Goal: Information Seeking & Learning: Understand process/instructions

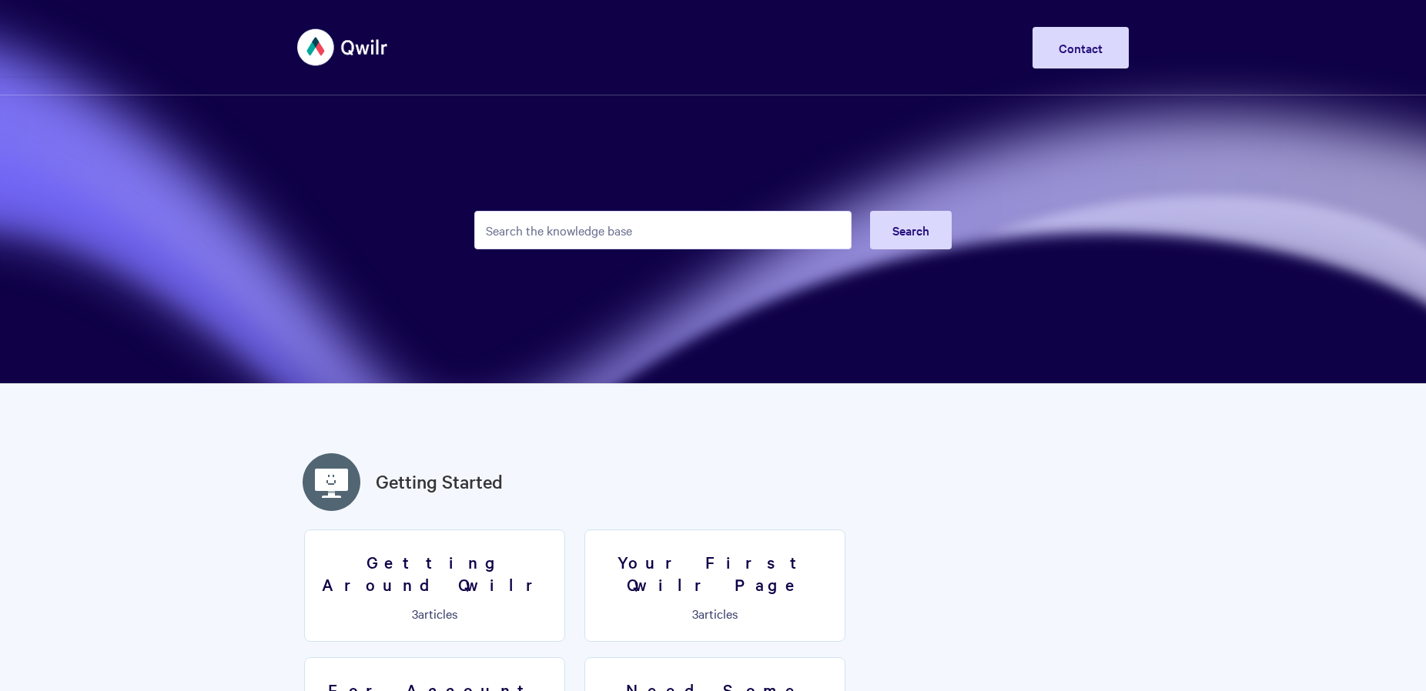
click at [674, 240] on input "Search the knowledge base" at bounding box center [662, 230] width 377 height 38
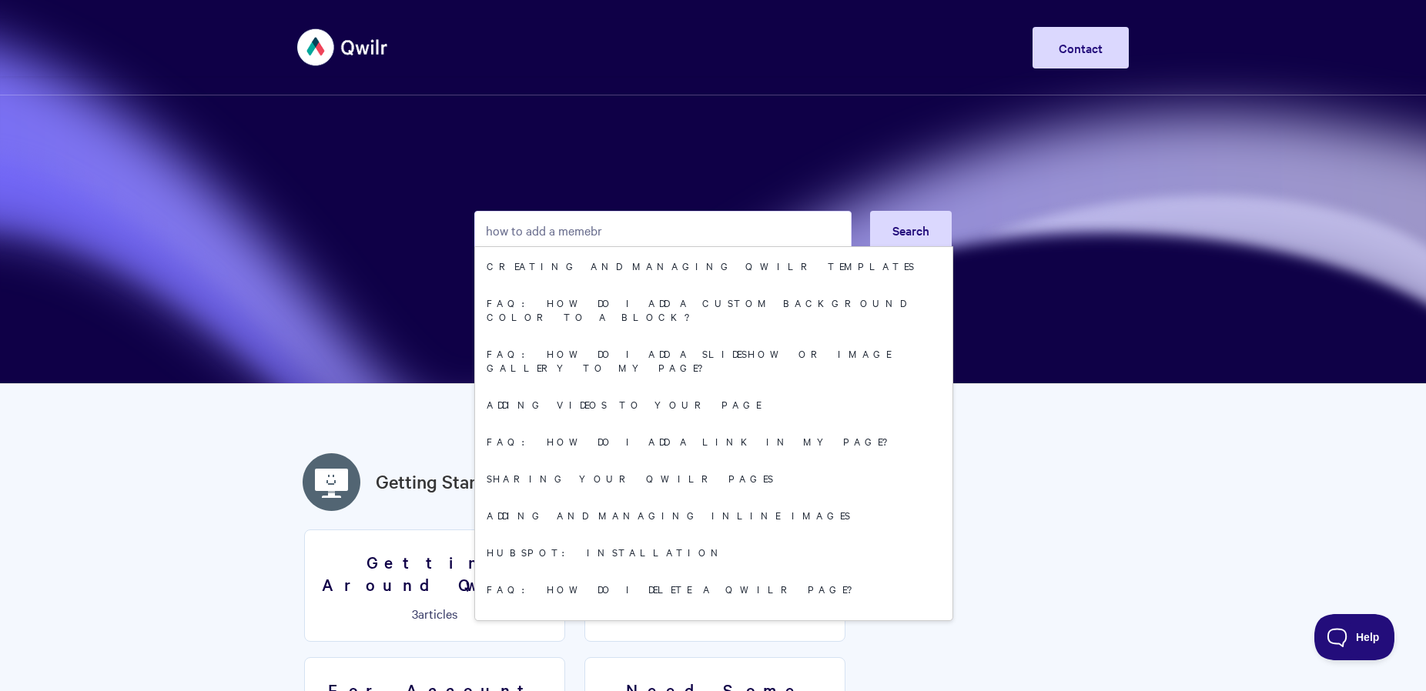
type input "how to add a memebr"
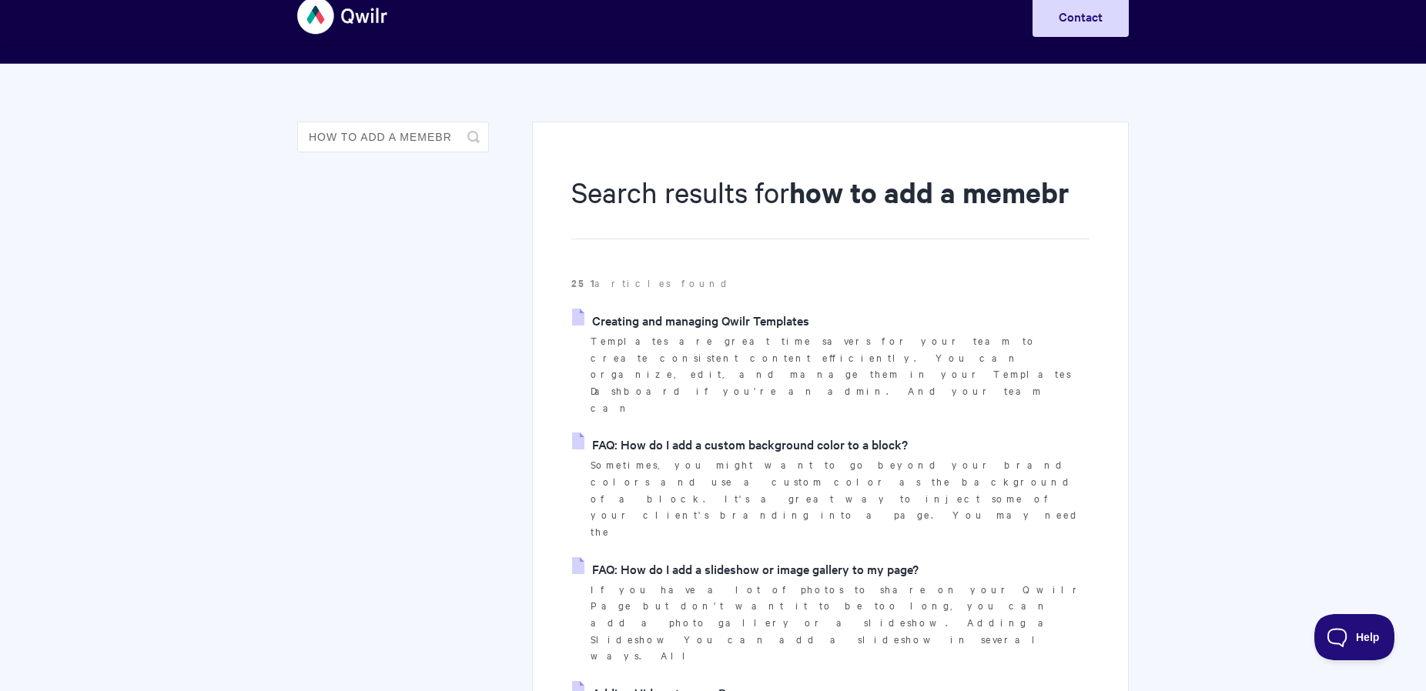
scroll to position [35, 0]
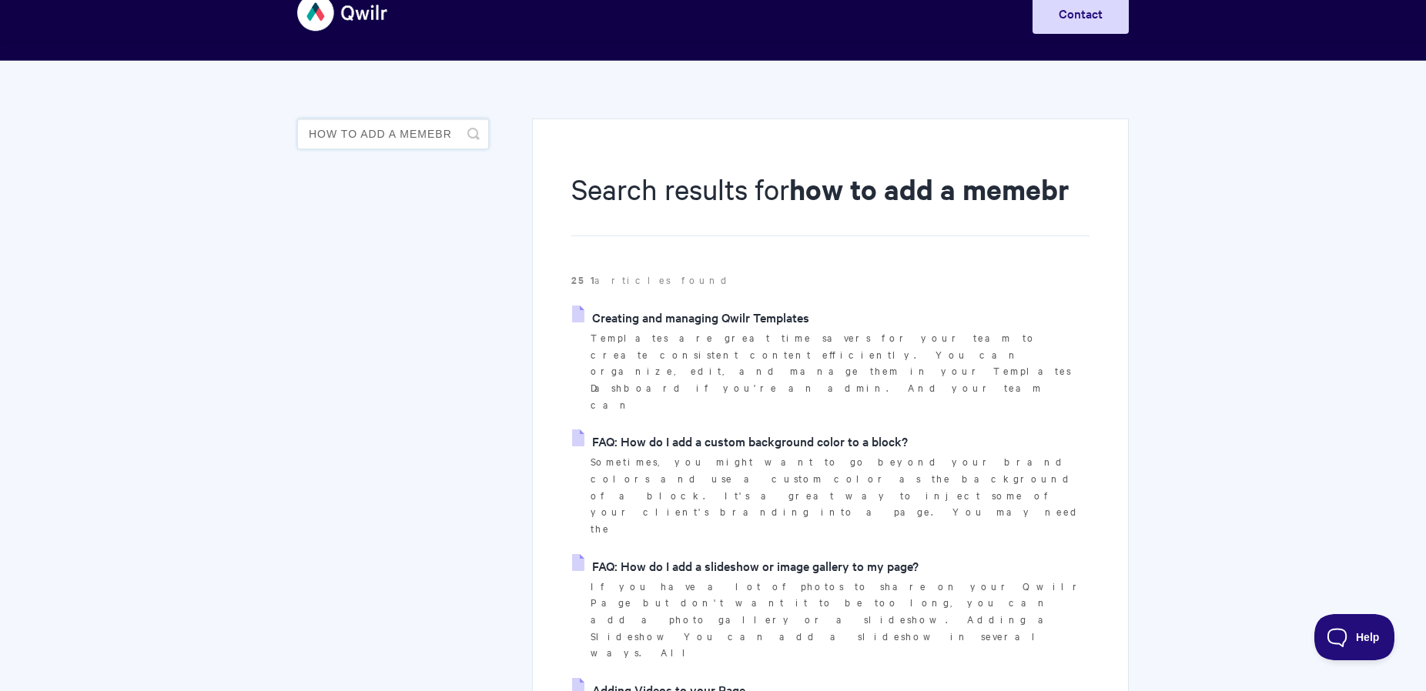
click at [416, 134] on input "how to add a memebr" at bounding box center [393, 134] width 192 height 31
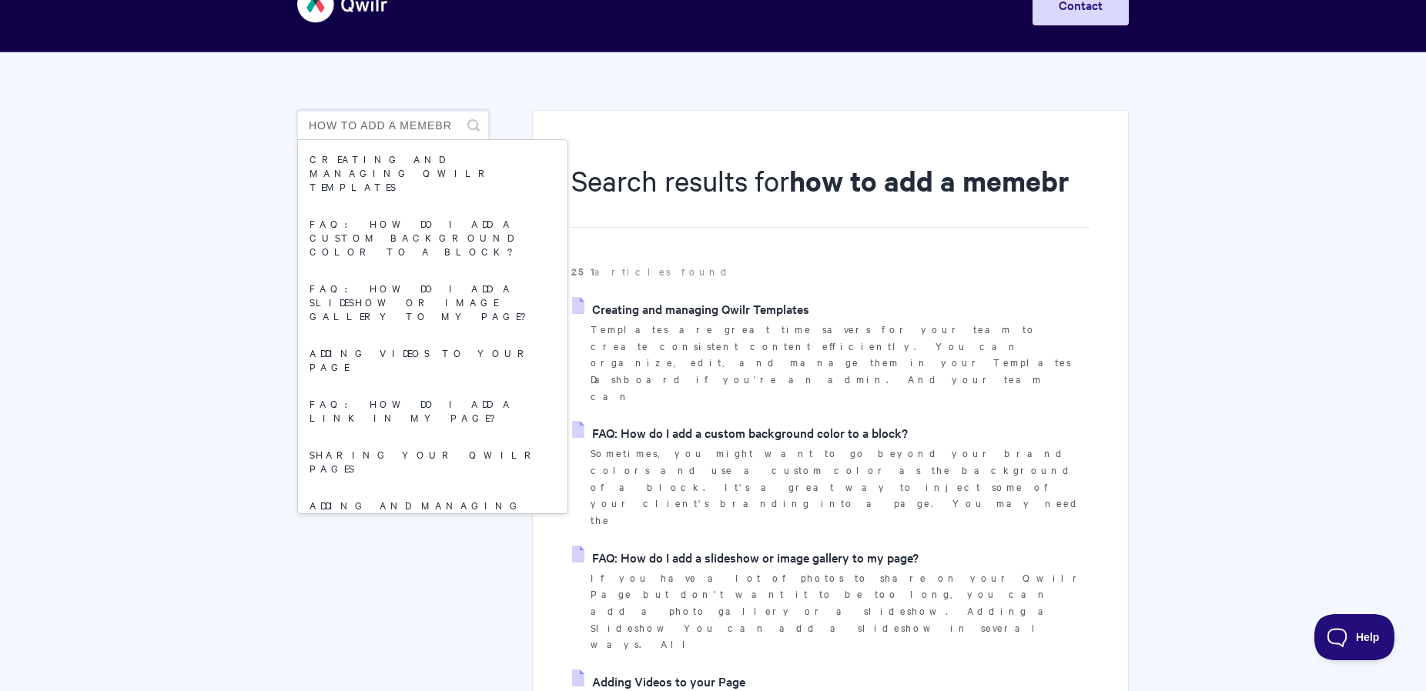
drag, startPoint x: 450, startPoint y: 126, endPoint x: 434, endPoint y: 126, distance: 15.4
click at [434, 126] on input "how to add a memebr" at bounding box center [393, 125] width 192 height 31
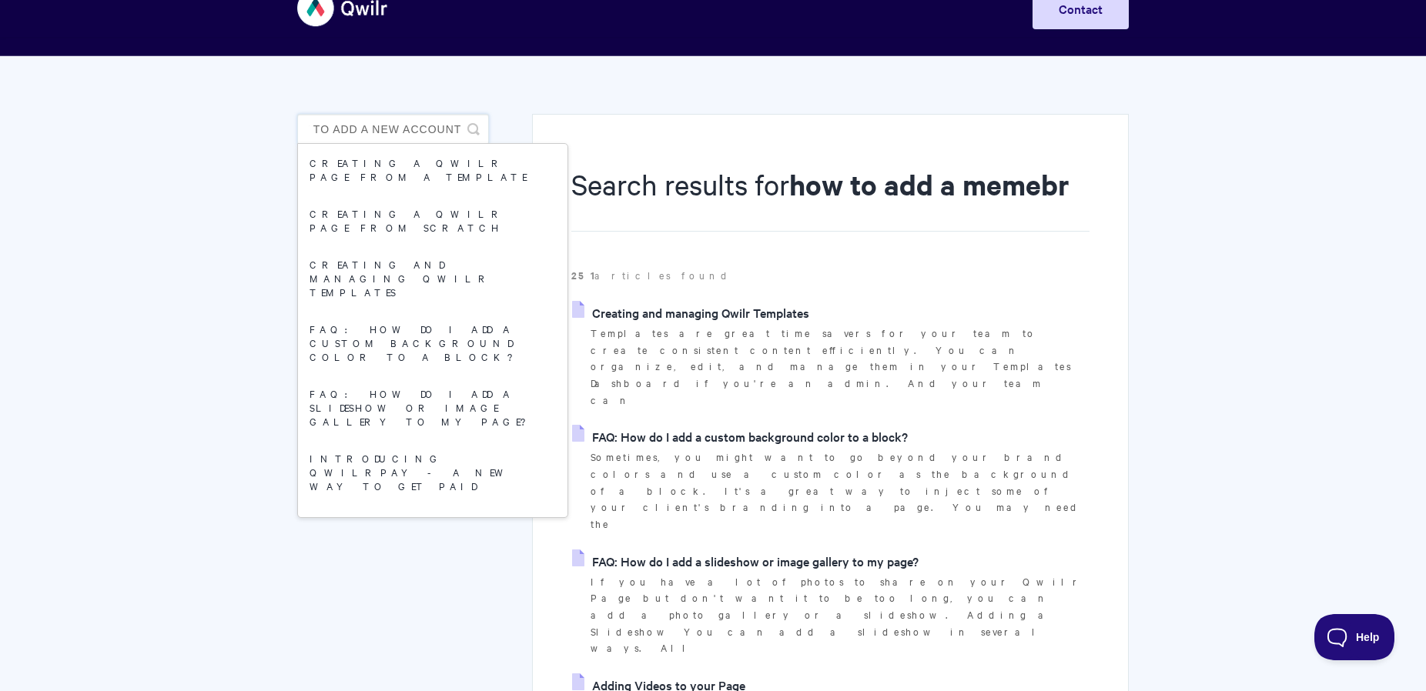
scroll to position [0, 28]
type input "how to add a new account"
